Goal: Task Accomplishment & Management: Manage account settings

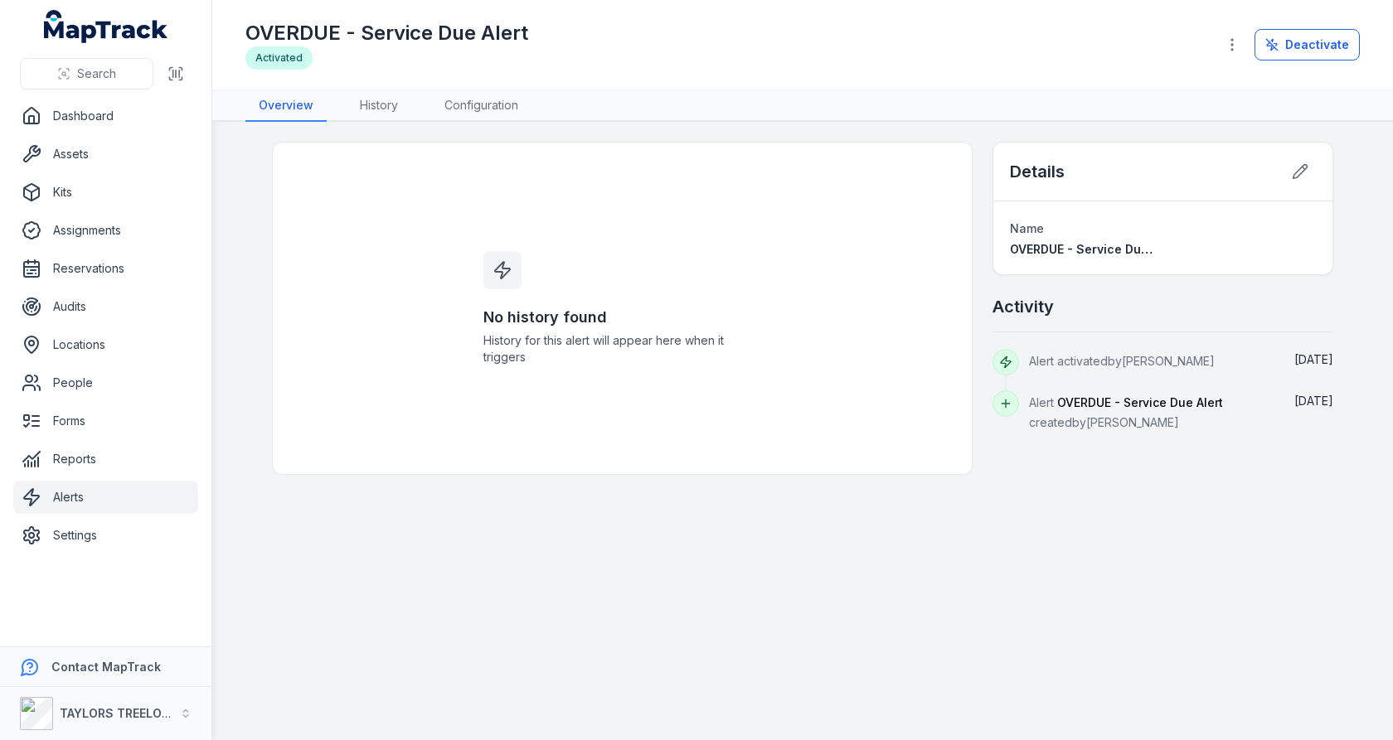
click at [356, 290] on div "No history found History for this alert will appear here when it triggers" at bounding box center [622, 308] width 700 height 333
click at [403, 40] on h1 "OVERDUE - Service Due Alert" at bounding box center [386, 33] width 283 height 27
click at [641, 192] on div "No history found History for this alert will appear here when it triggers" at bounding box center [622, 309] width 318 height 332
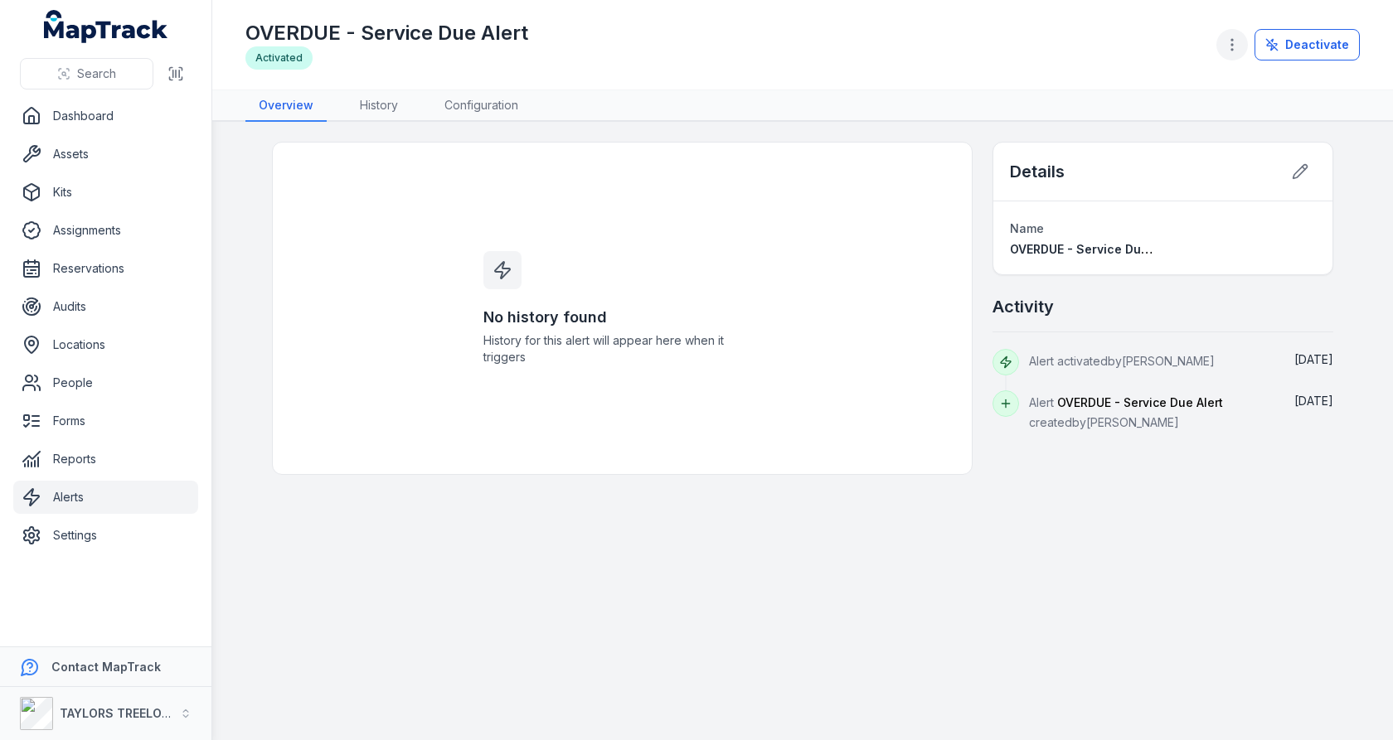
click at [1224, 38] on button "button" at bounding box center [1231, 44] width 31 height 31
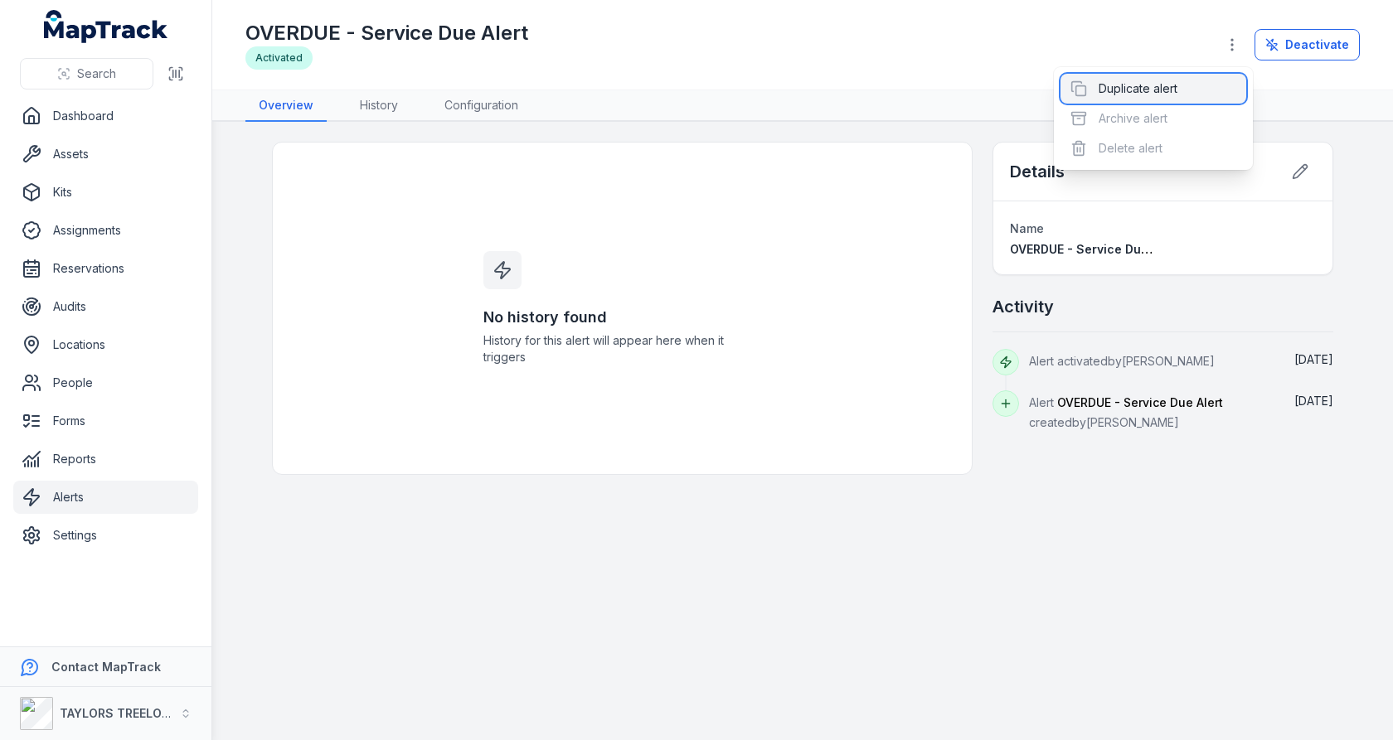
click at [1170, 80] on div "Duplicate alert" at bounding box center [1153, 89] width 186 height 30
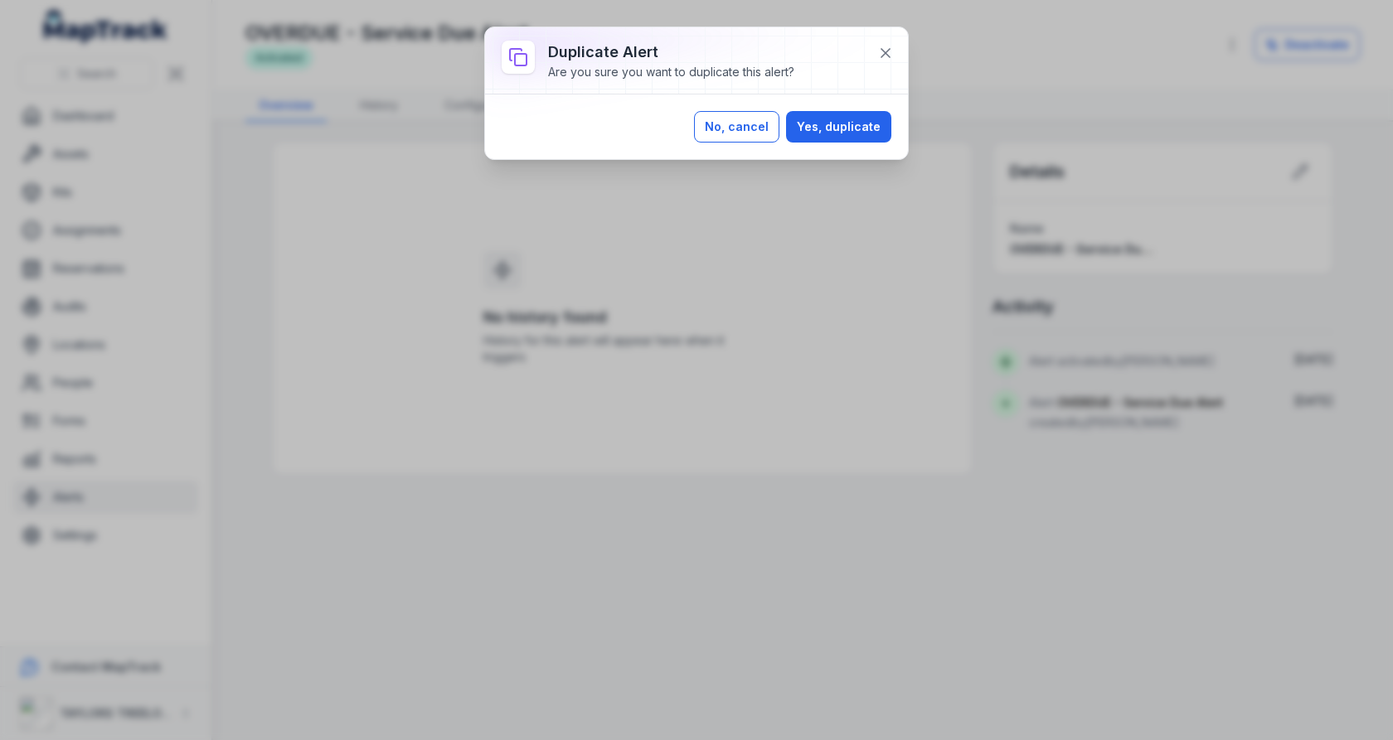
click at [763, 118] on button "No, cancel" at bounding box center [736, 126] width 85 height 31
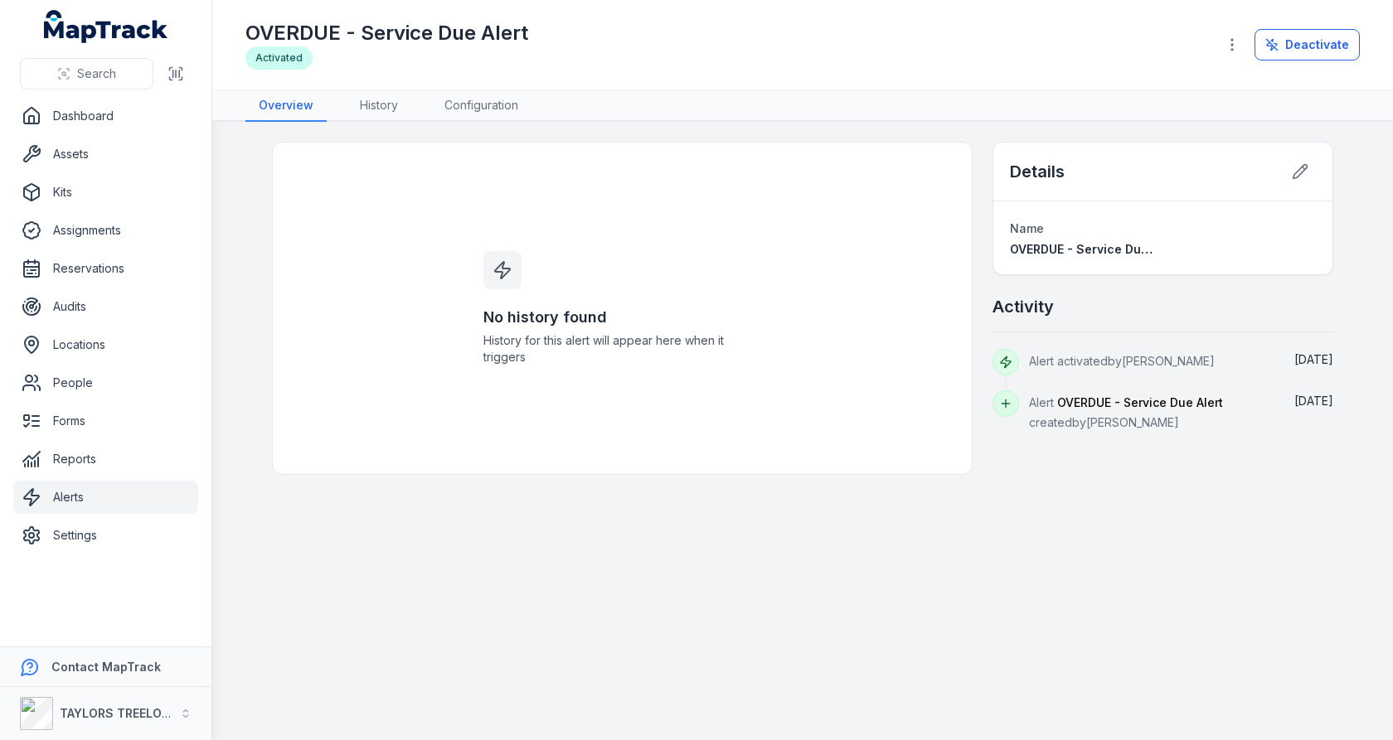
click at [114, 484] on link "Alerts" at bounding box center [105, 497] width 185 height 33
click at [514, 281] on div at bounding box center [502, 270] width 38 height 38
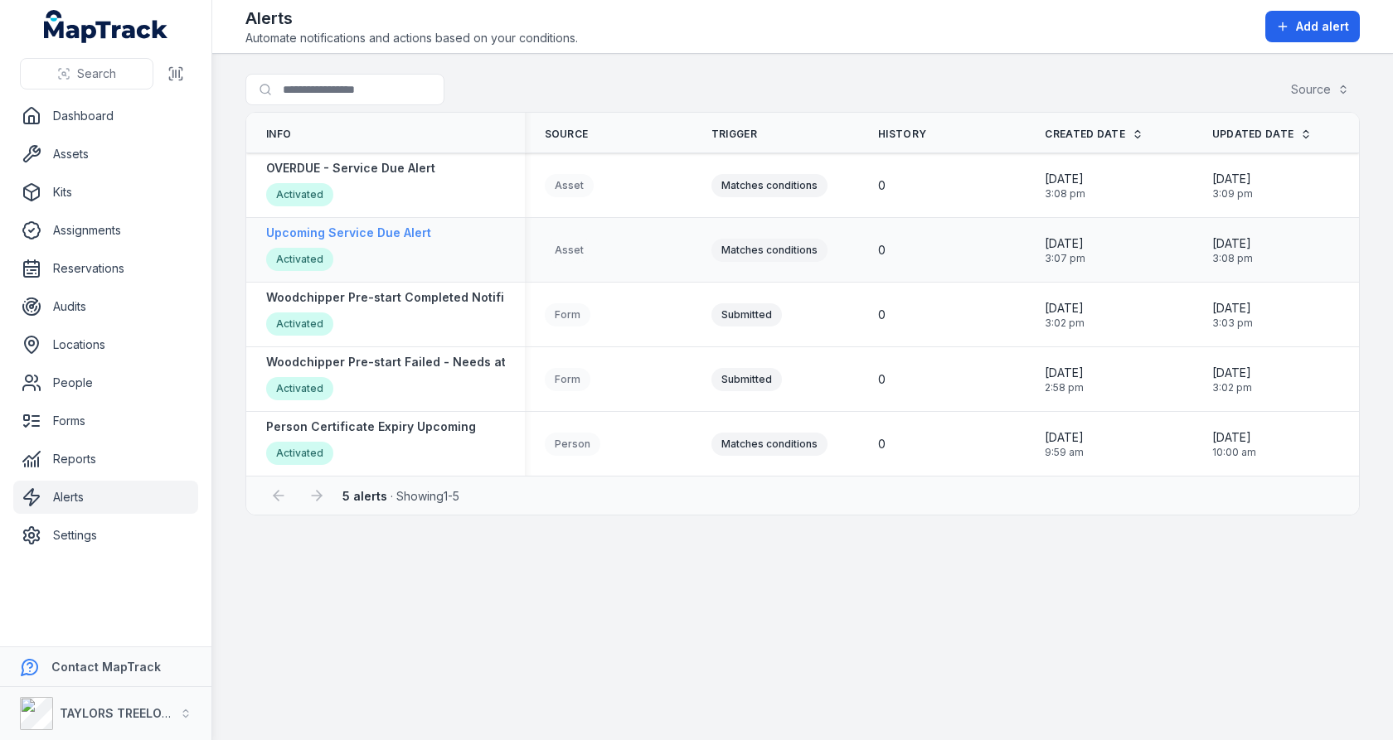
click at [391, 240] on div "Upcoming Service Due Alert Activated" at bounding box center [348, 250] width 165 height 51
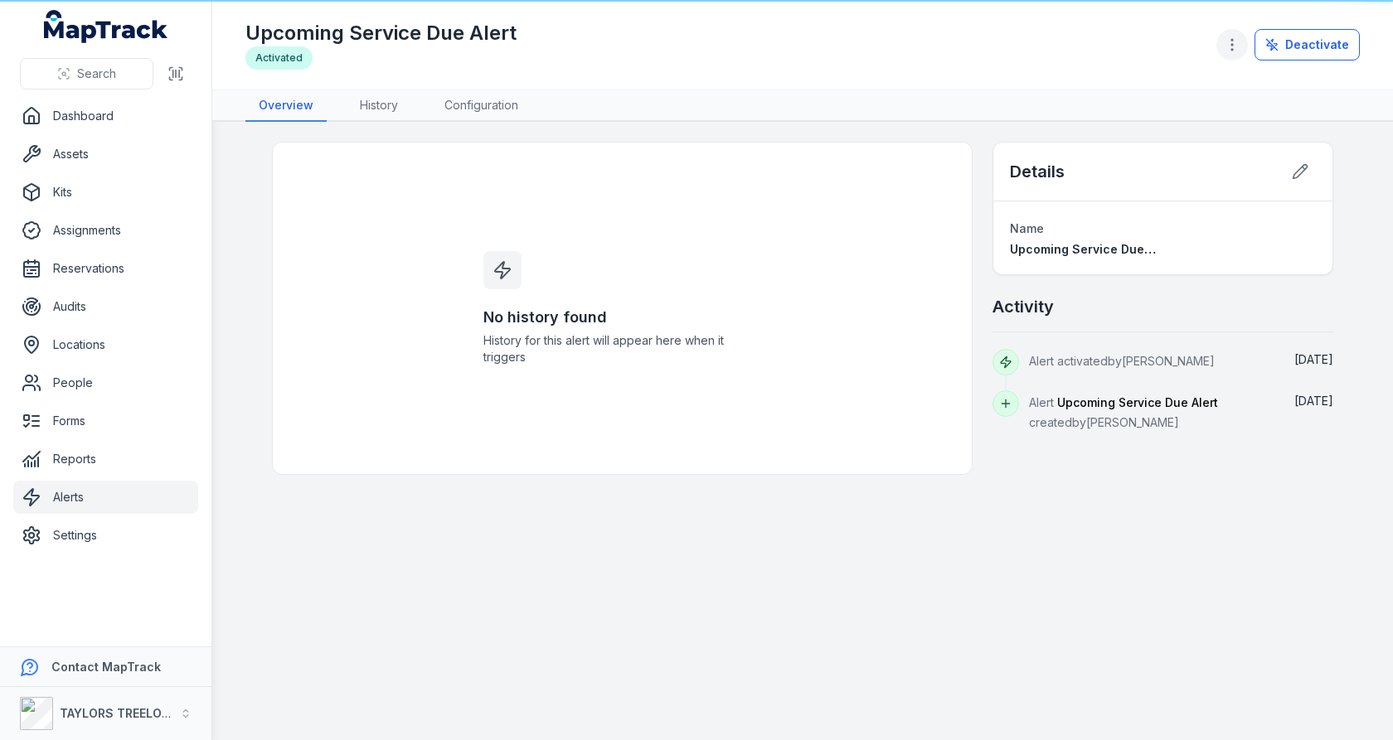
click at [1240, 43] on icon "button" at bounding box center [1232, 44] width 17 height 17
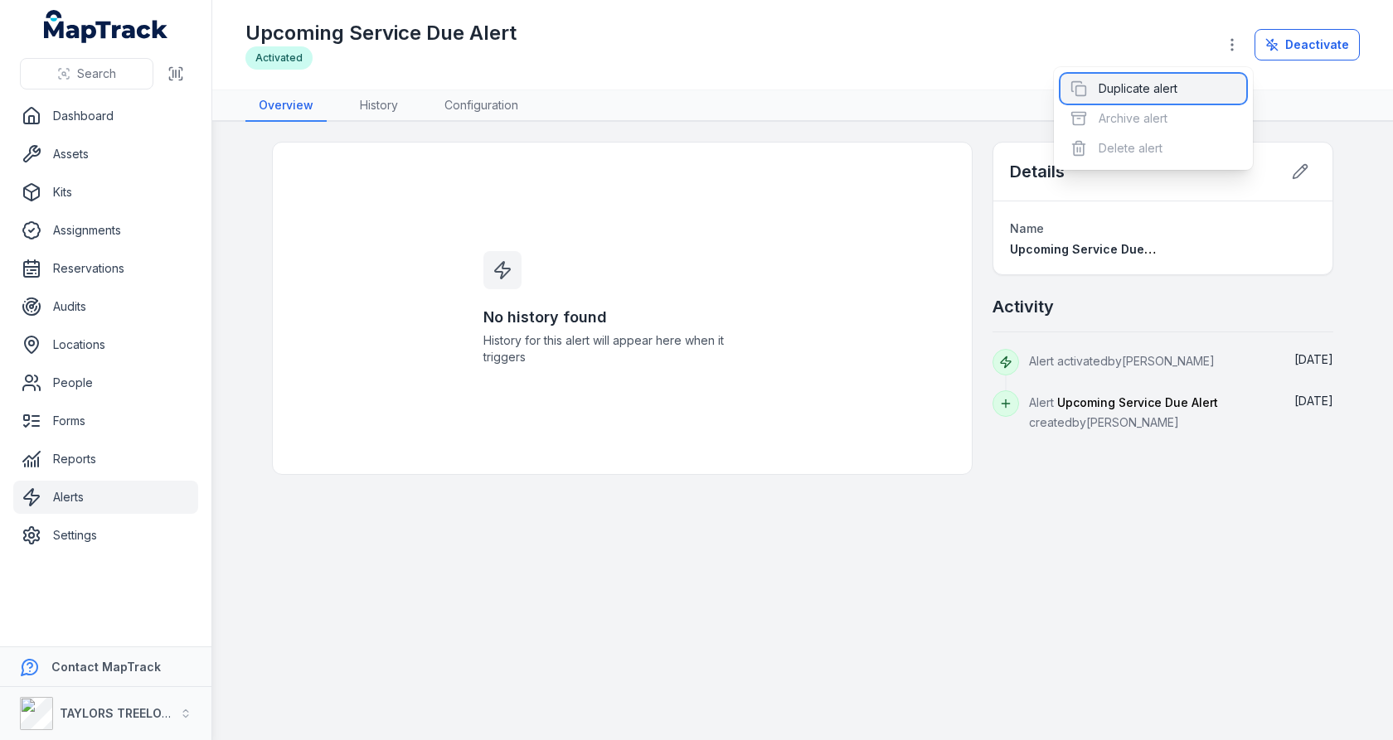
click at [1154, 93] on div "Duplicate alert" at bounding box center [1153, 89] width 186 height 30
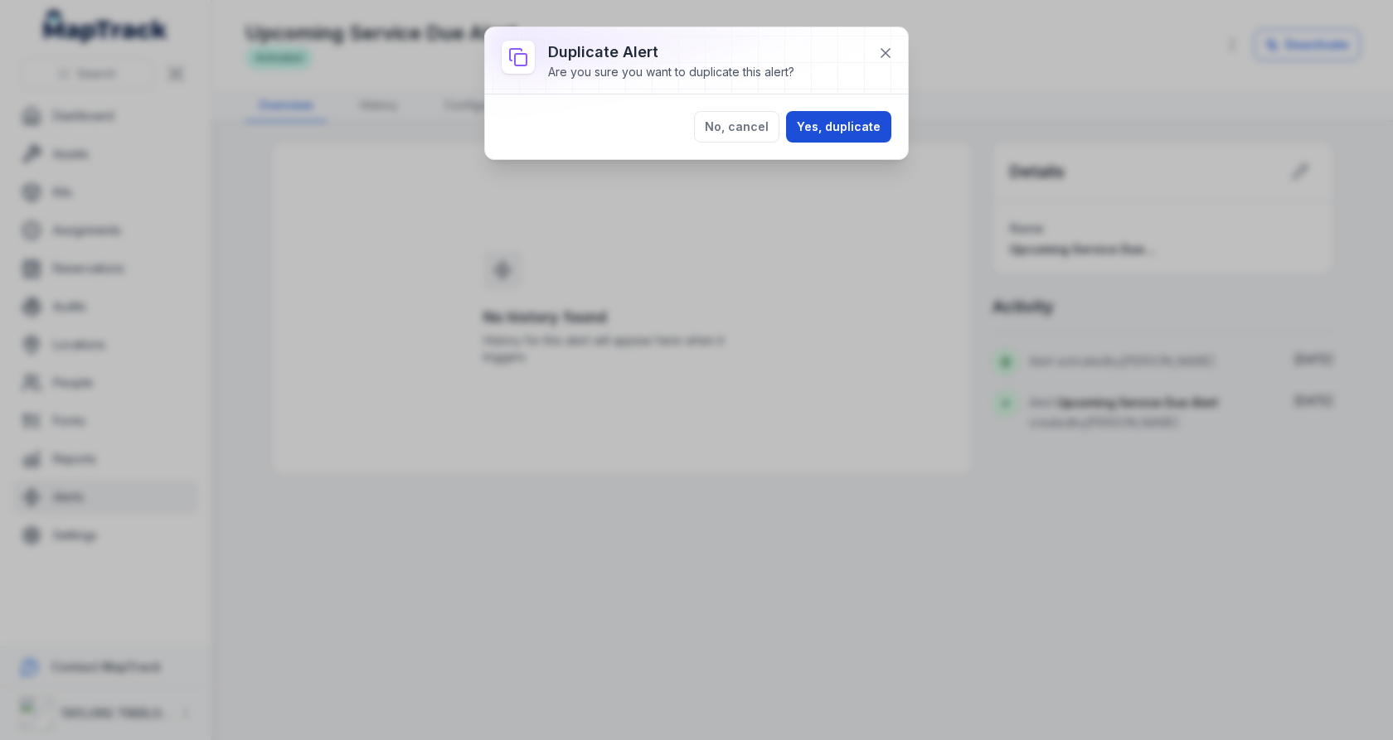
click at [855, 139] on button "Yes, duplicate" at bounding box center [838, 126] width 105 height 31
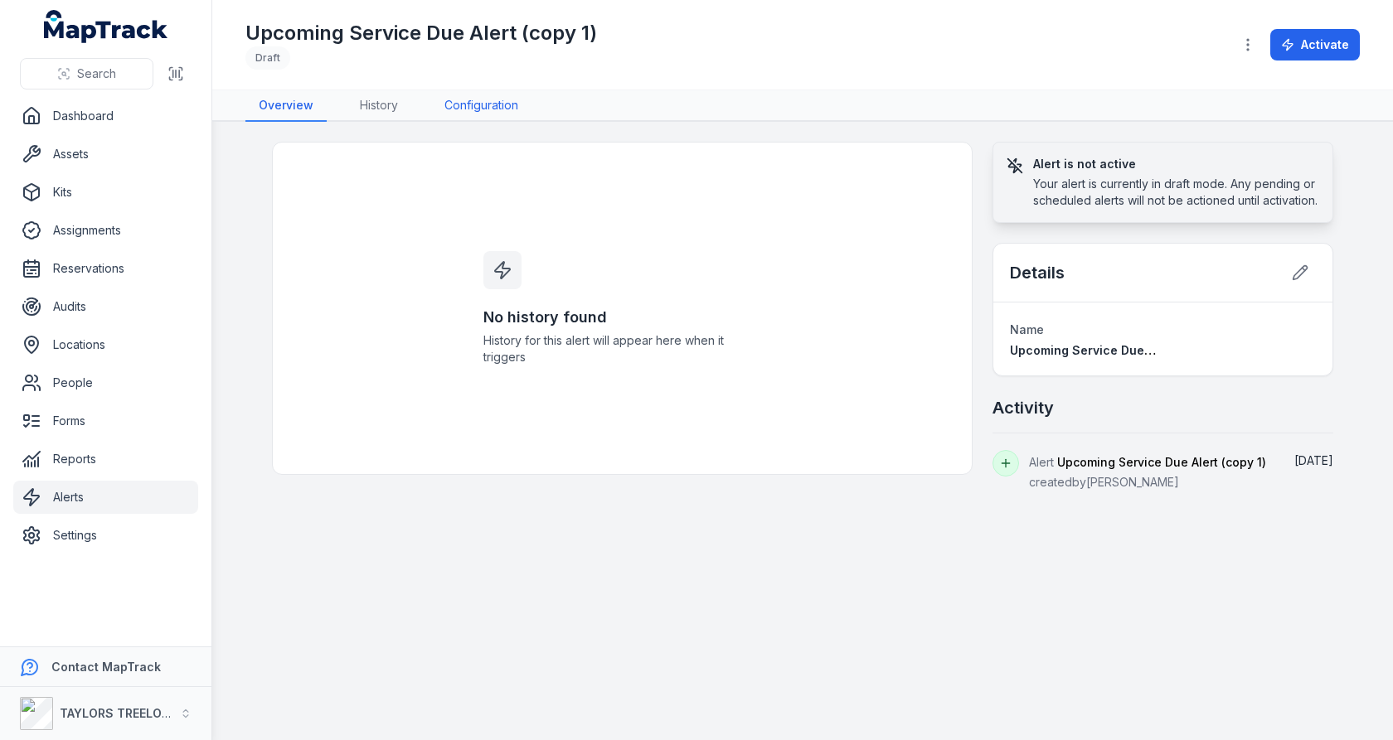
click at [459, 110] on link "Configuration" at bounding box center [481, 105] width 100 height 31
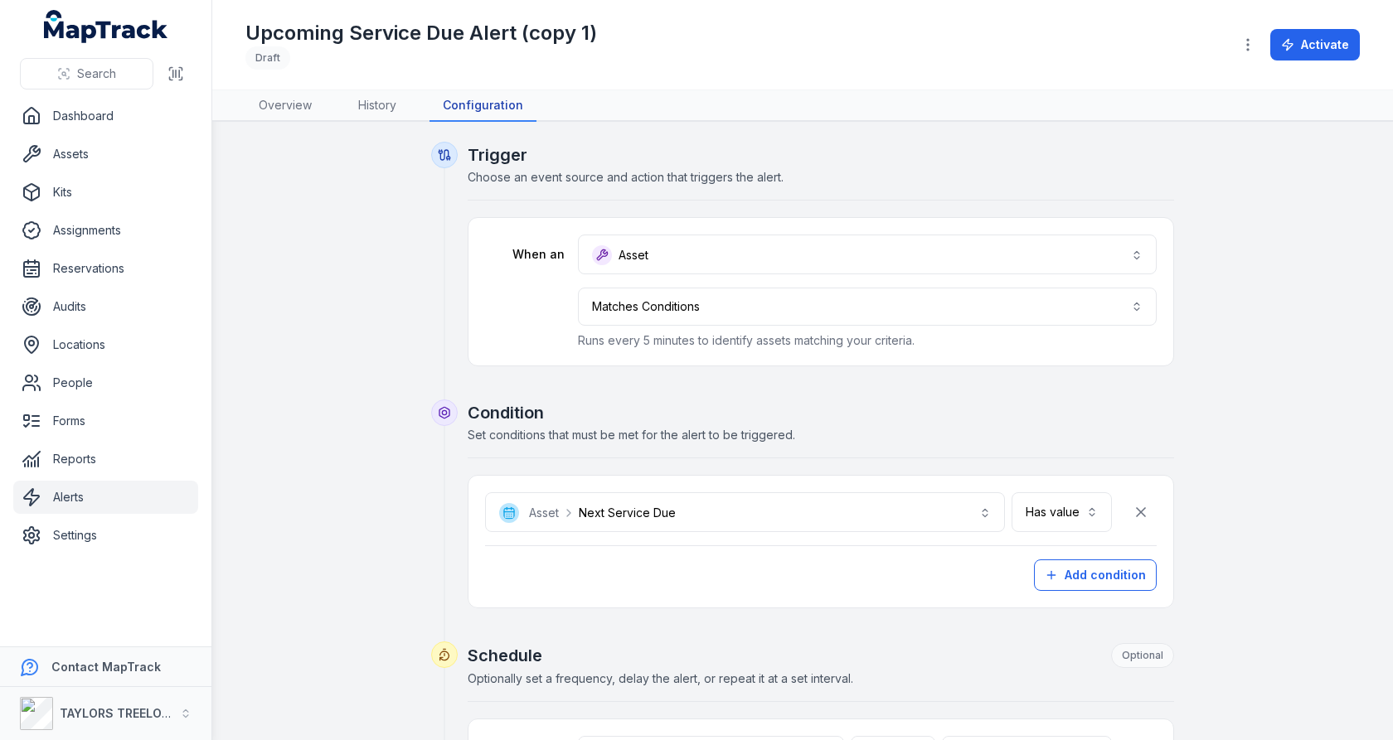
scroll to position [123, 0]
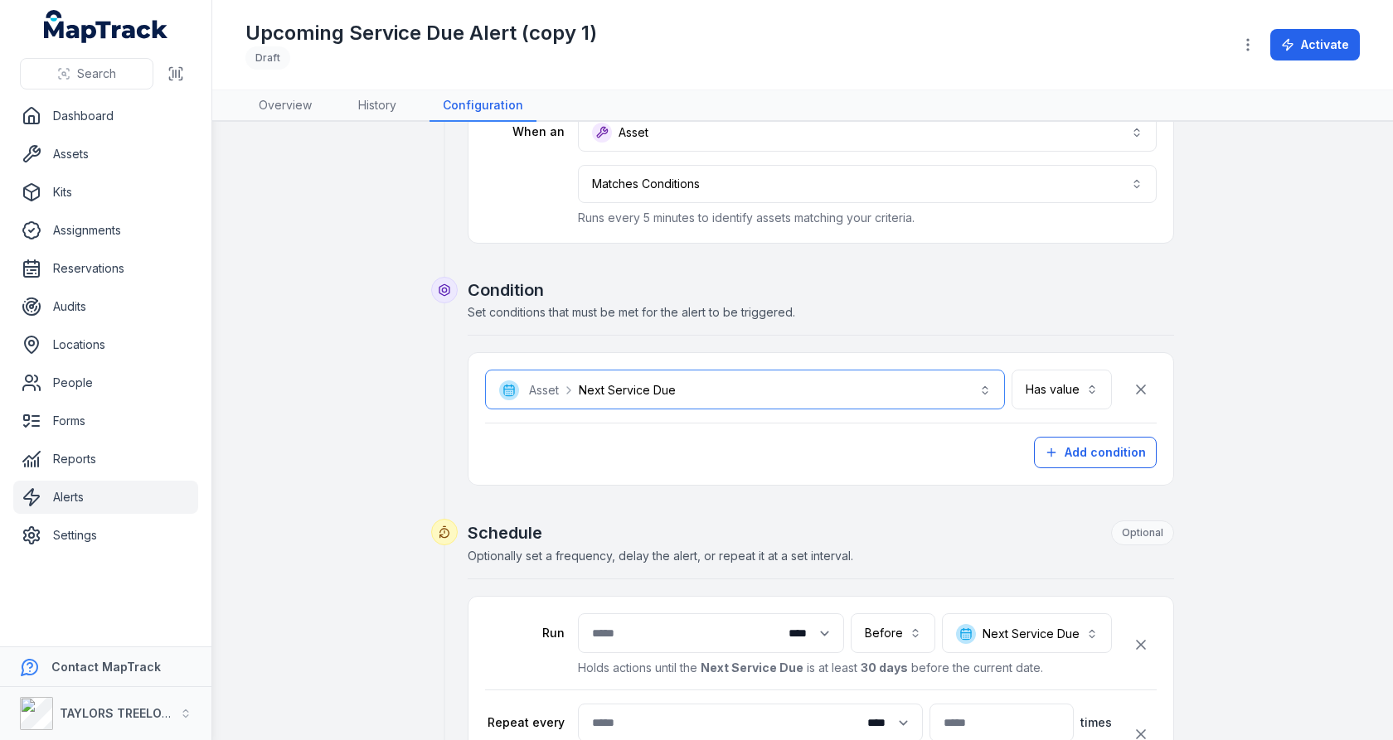
click at [722, 379] on button "**********" at bounding box center [745, 390] width 520 height 40
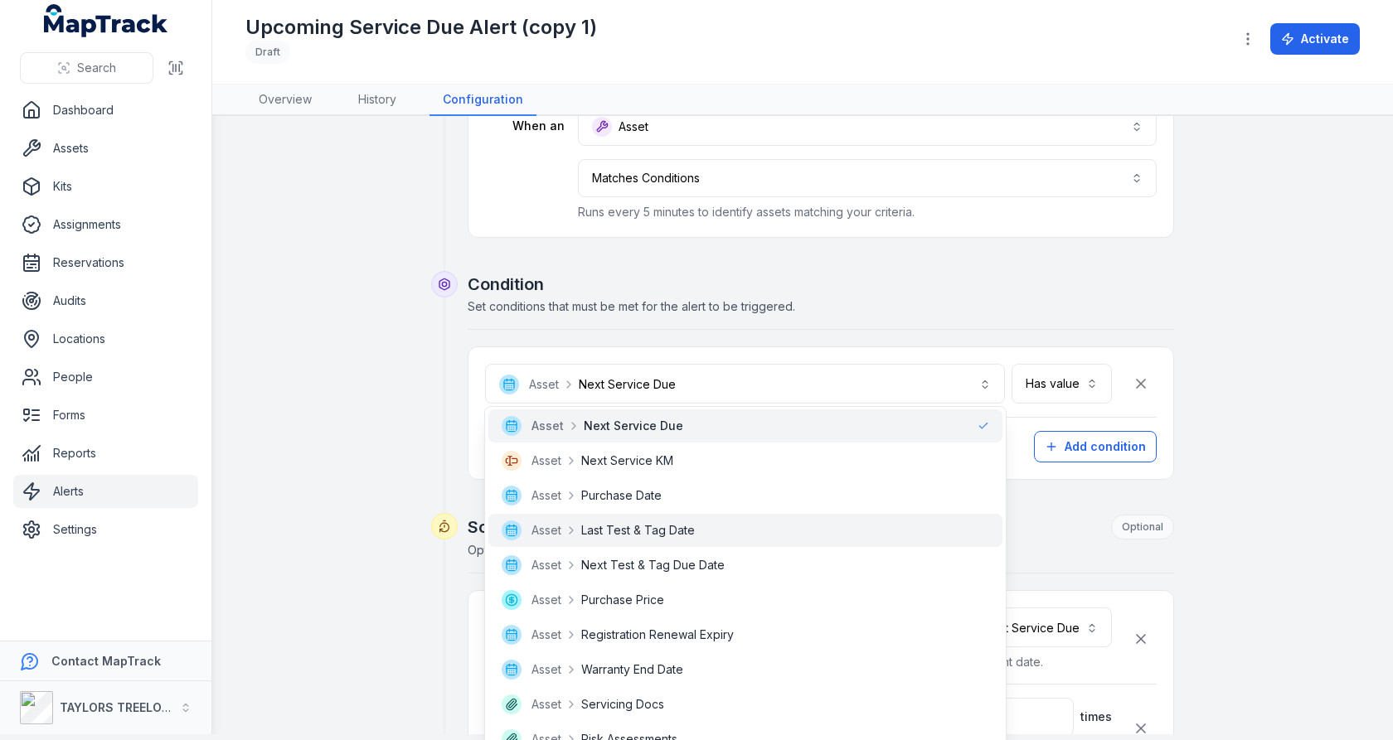
scroll to position [582, 0]
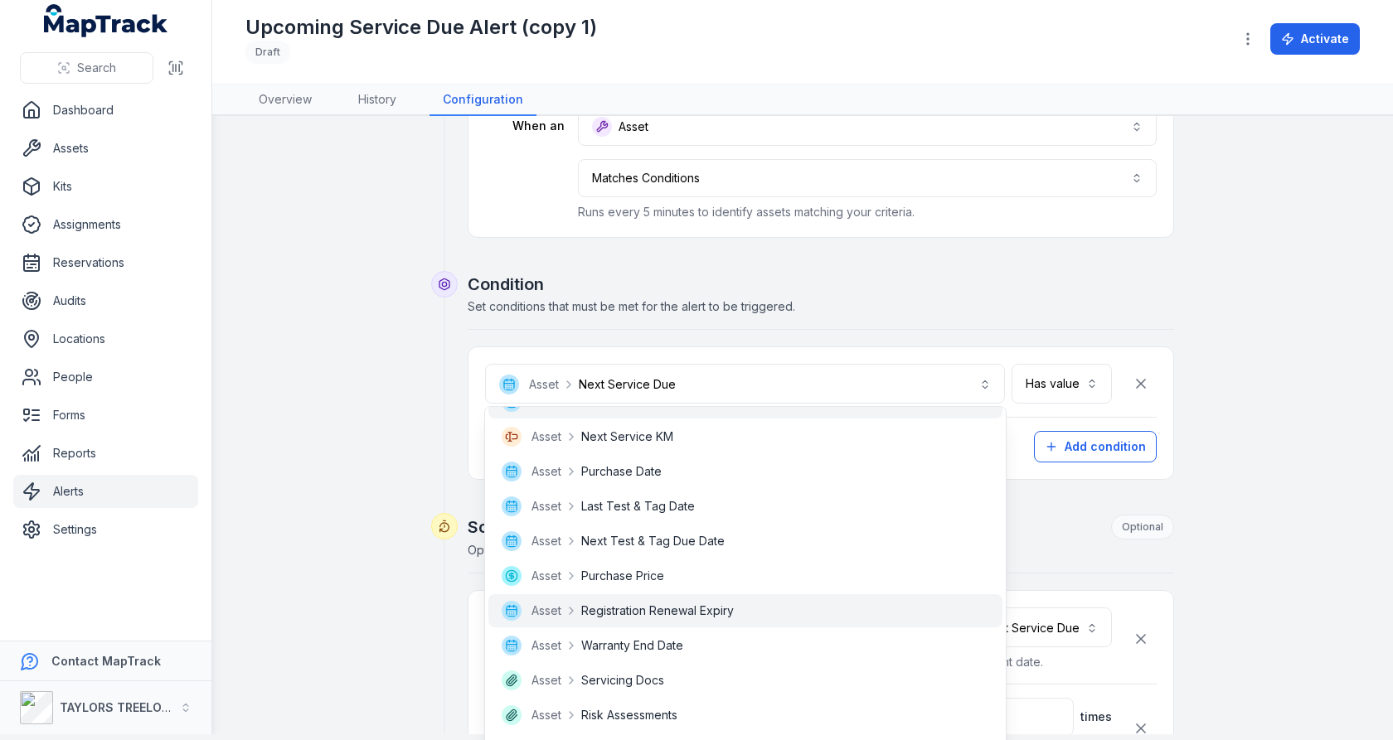
click at [710, 617] on span "Registration Renewal Expiry" at bounding box center [657, 611] width 153 height 17
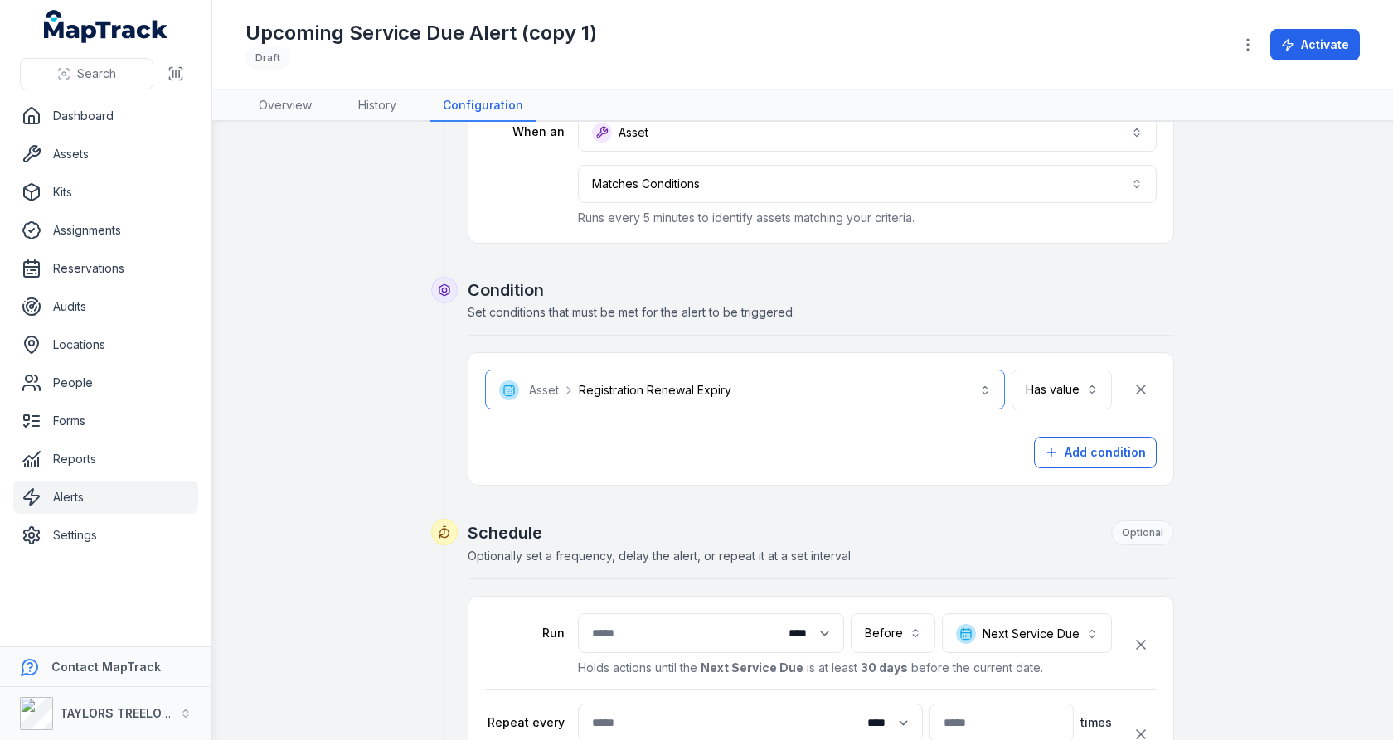
scroll to position [311, 0]
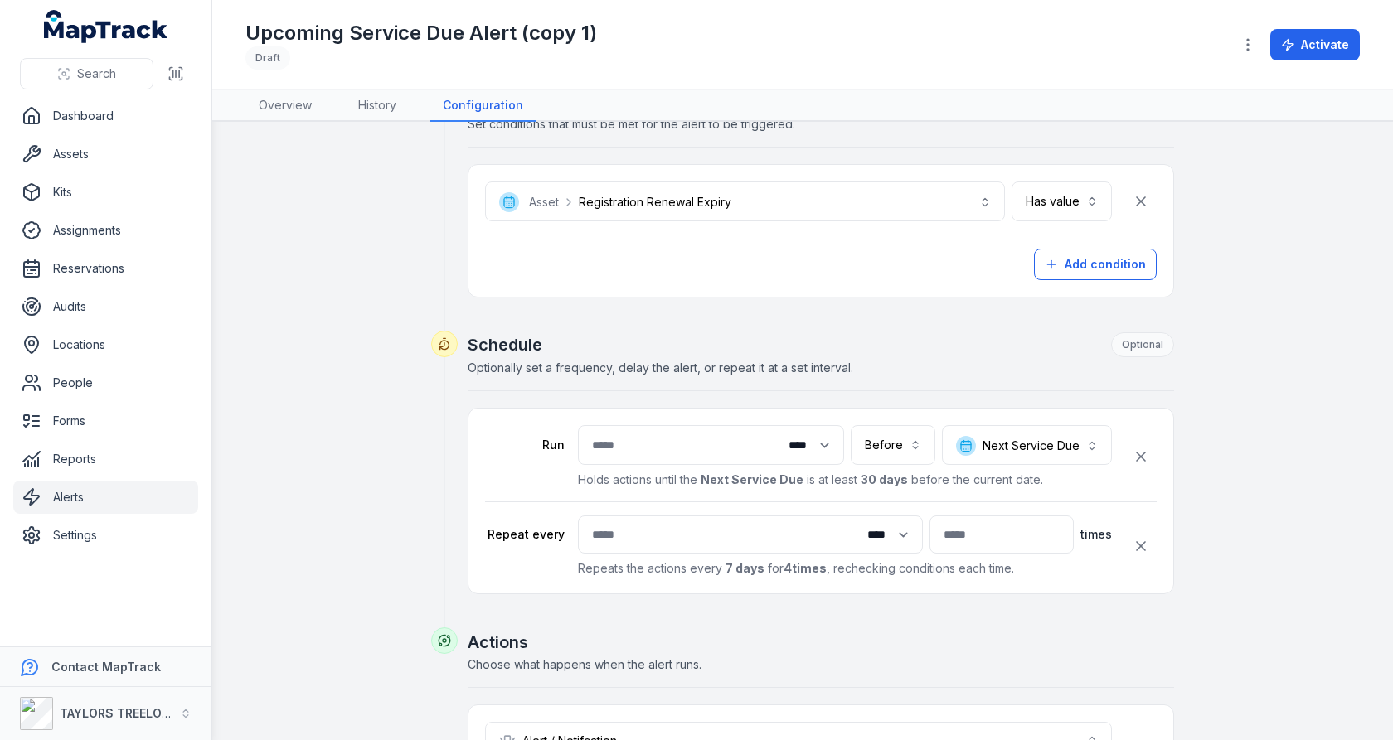
click at [819, 346] on h2 "Schedule Optional" at bounding box center [821, 344] width 706 height 25
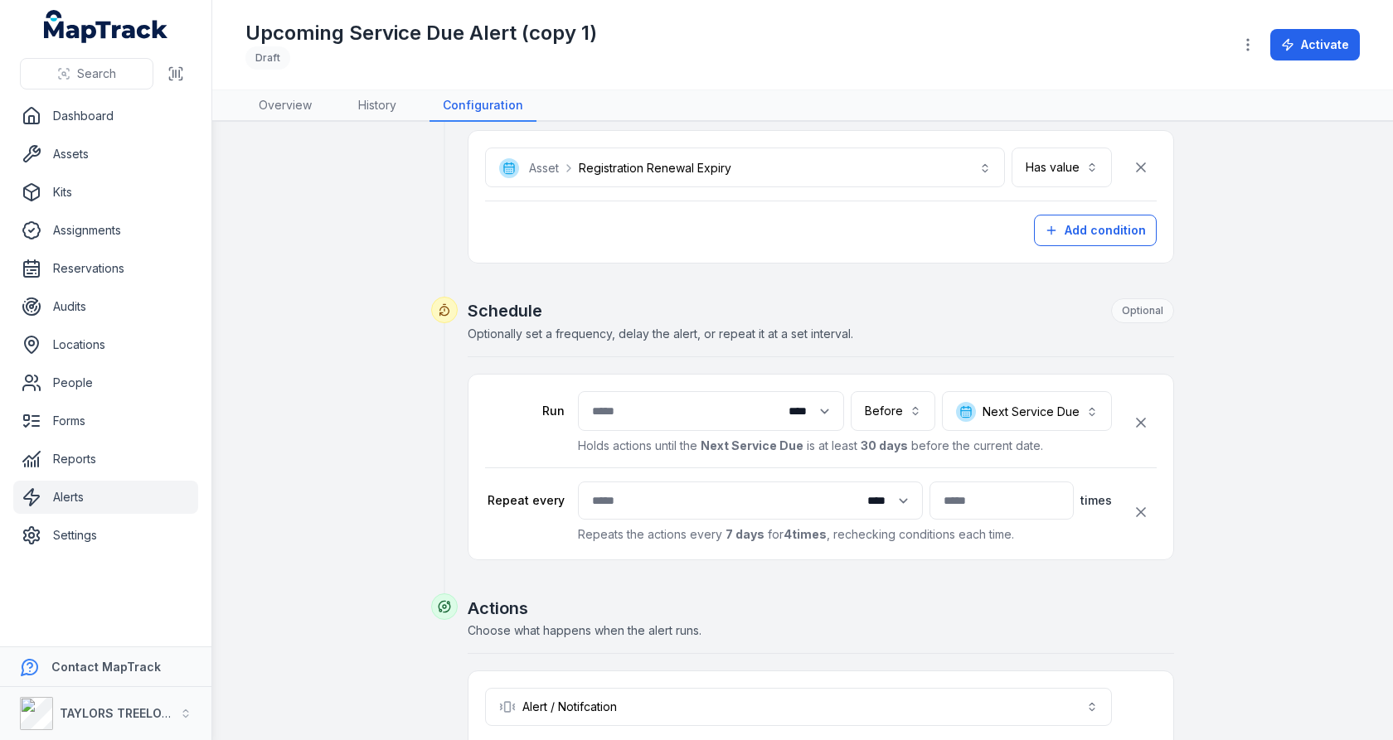
scroll to position [346, 0]
click at [981, 393] on button "**********" at bounding box center [1027, 410] width 170 height 40
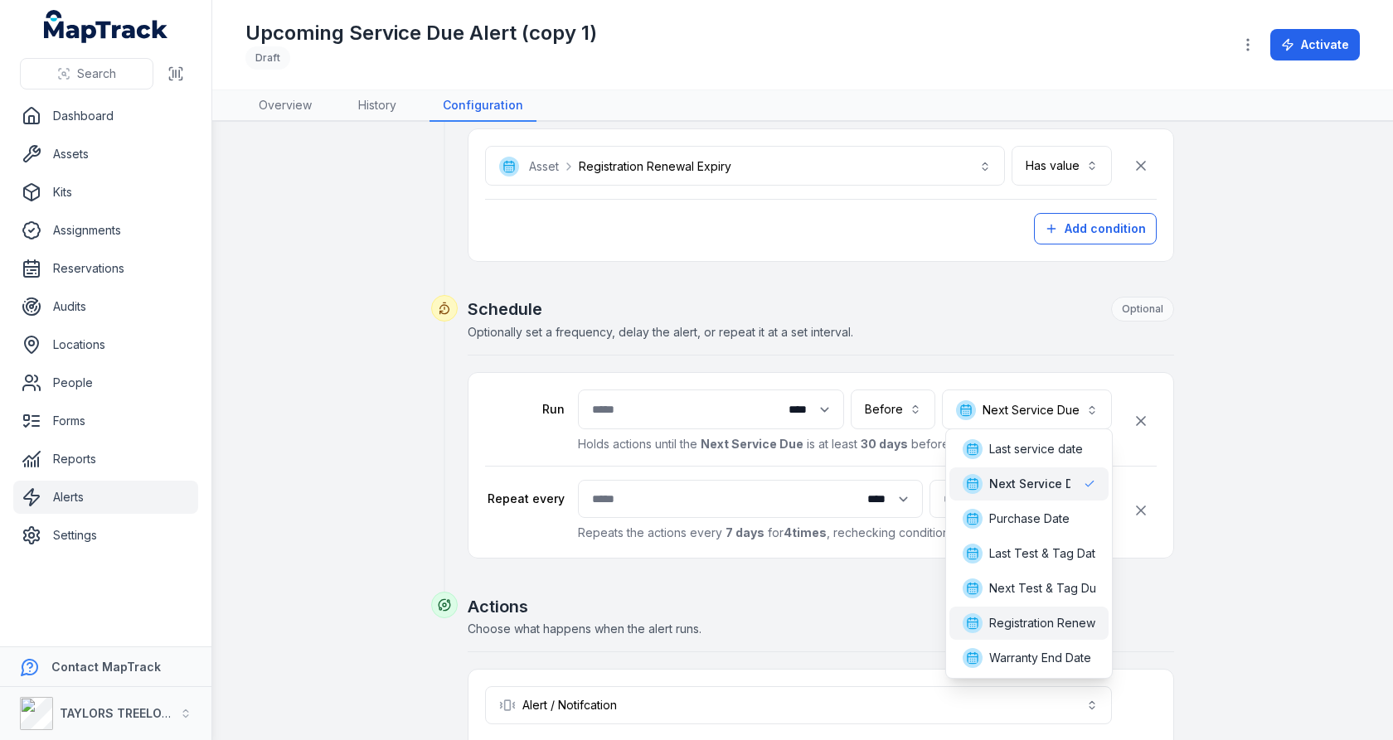
click at [1046, 621] on span "Registration Renewal Expiry" at bounding box center [1065, 623] width 153 height 17
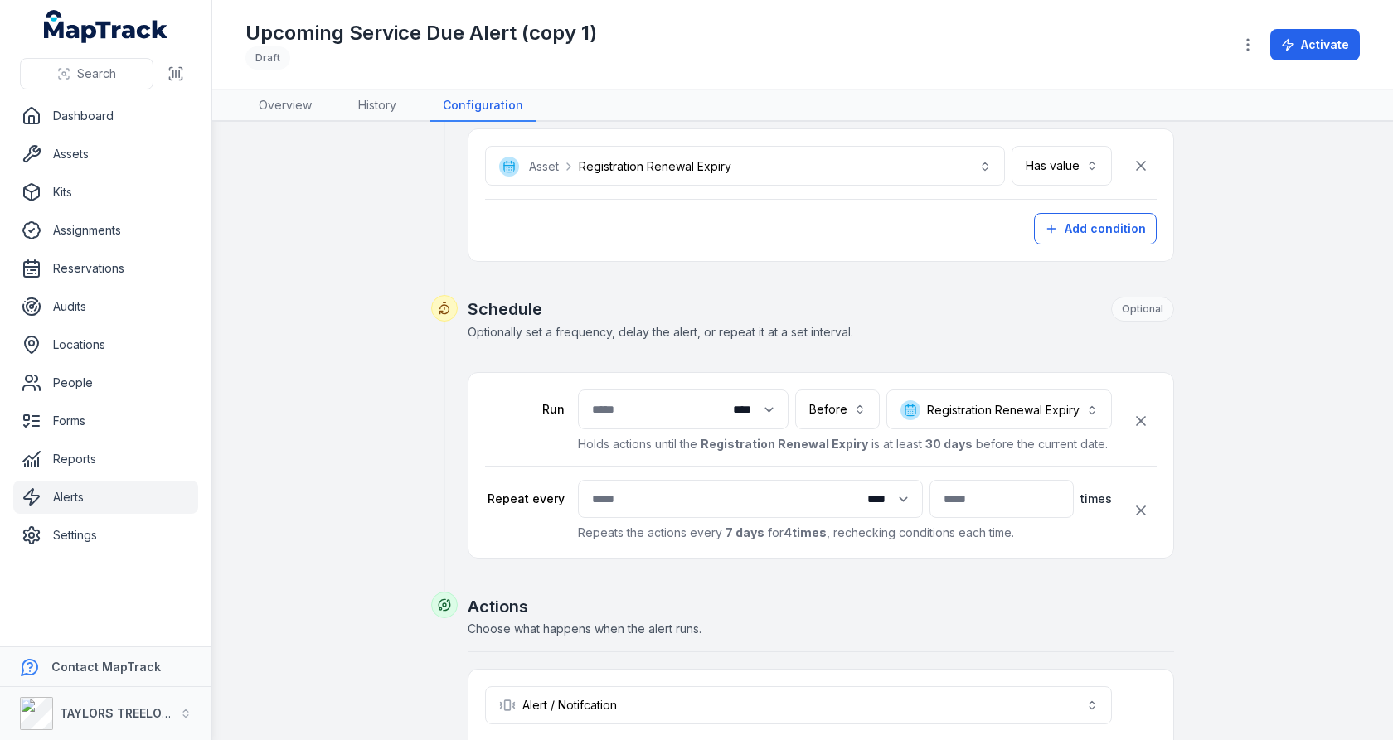
click at [1310, 405] on div "**********" at bounding box center [802, 382] width 1114 height 1175
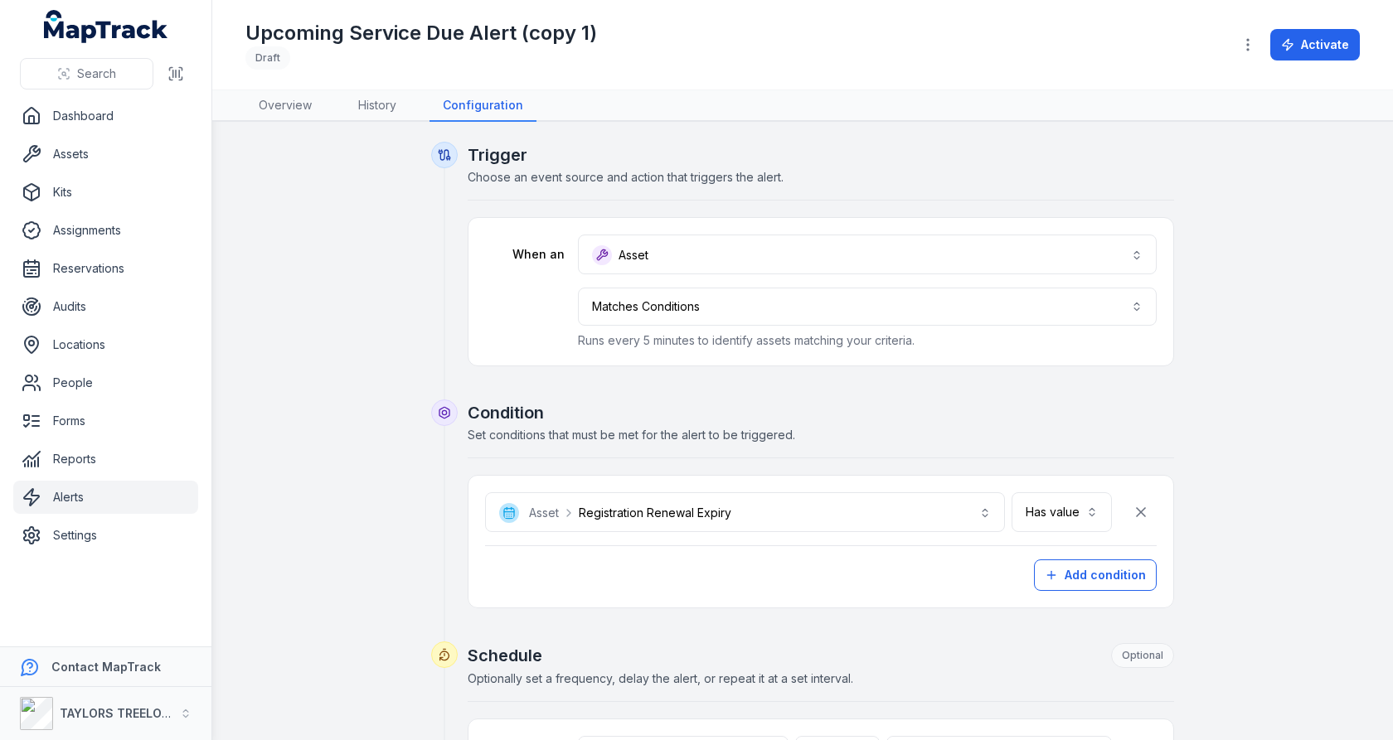
scroll to position [583, 0]
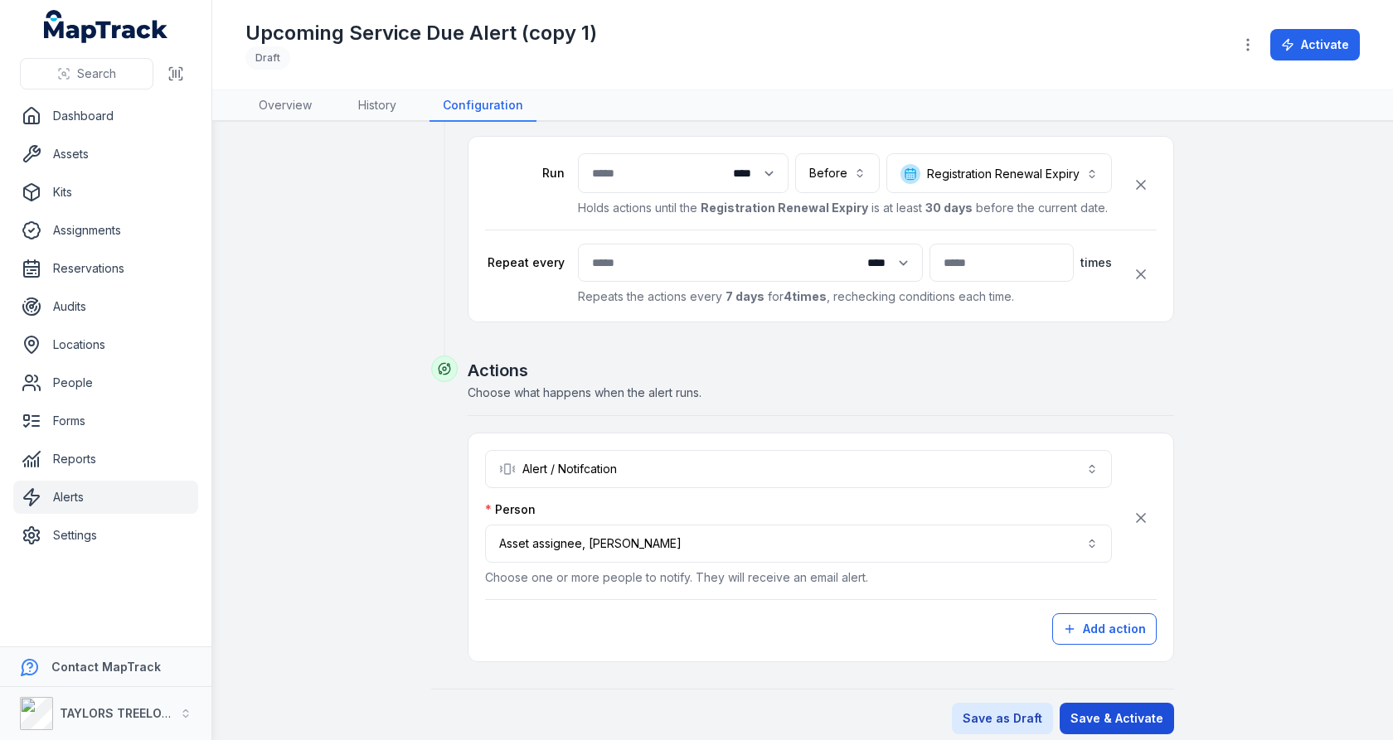
click at [1104, 703] on button "Save & Activate" at bounding box center [1116, 718] width 114 height 31
click at [1184, 388] on div "**********" at bounding box center [802, 146] width 1114 height 1175
